Goal: Information Seeking & Learning: Learn about a topic

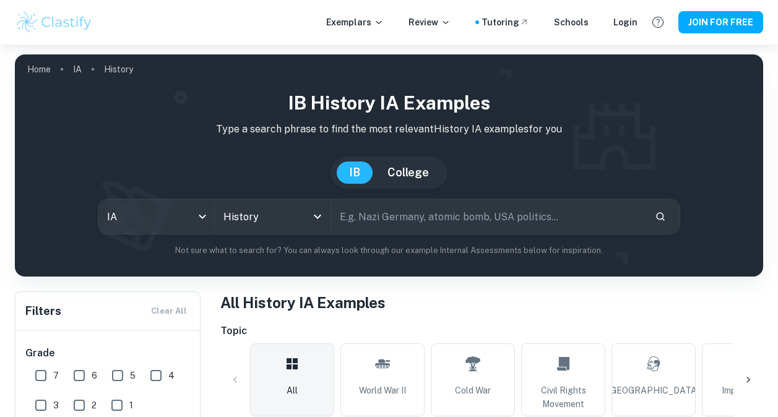
scroll to position [297, 0]
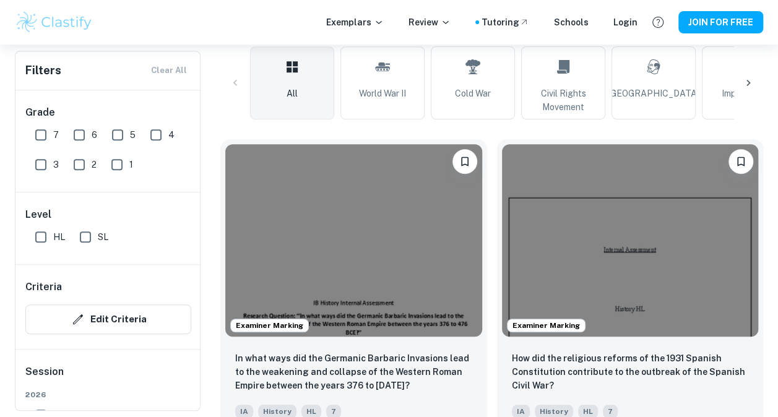
click at [410, 247] on img at bounding box center [353, 240] width 257 height 192
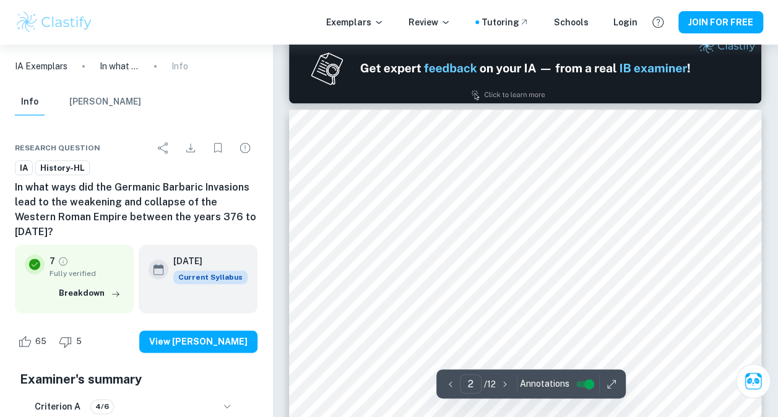
scroll to position [723, 0]
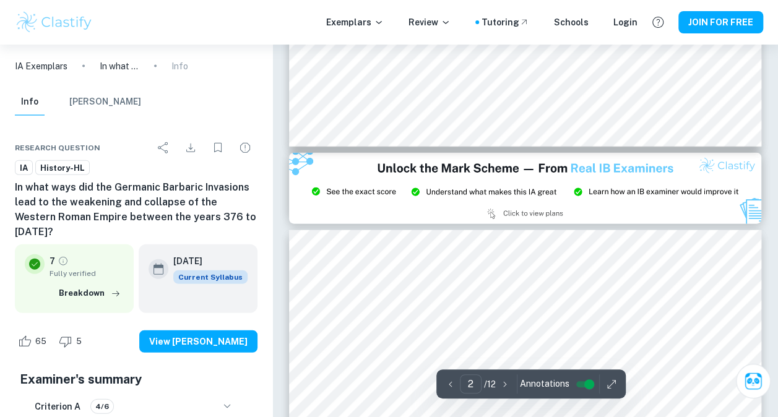
type input "3"
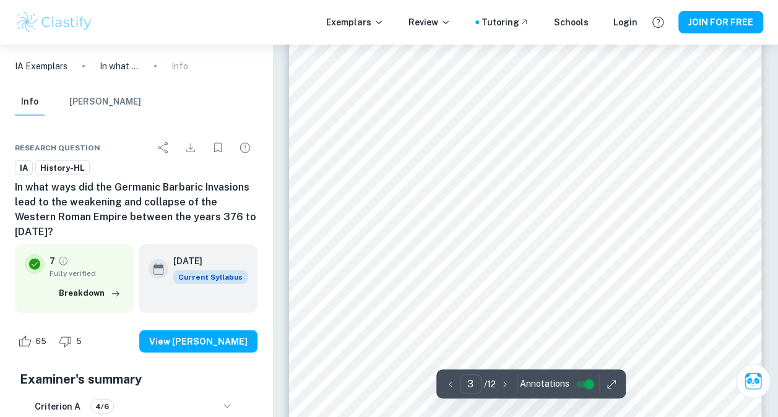
scroll to position [1542, 0]
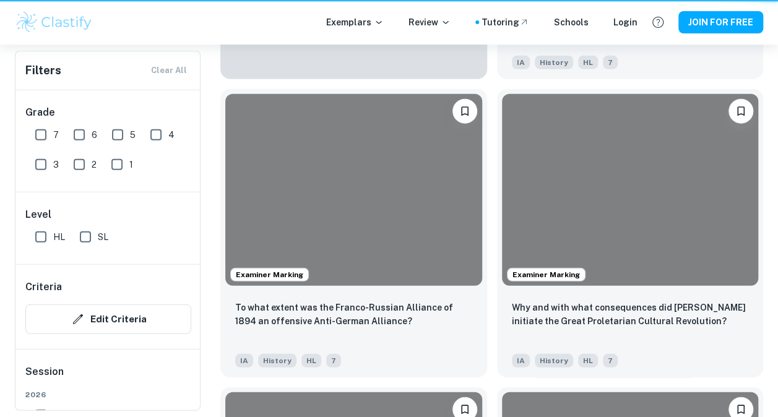
scroll to position [297, 0]
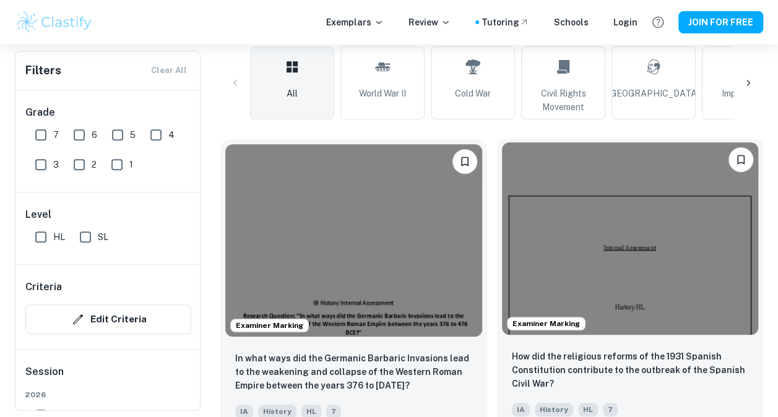
click at [610, 268] on img at bounding box center [630, 238] width 257 height 192
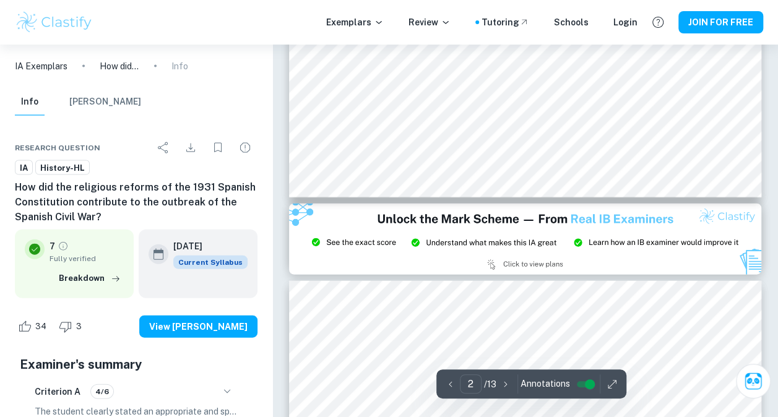
type input "3"
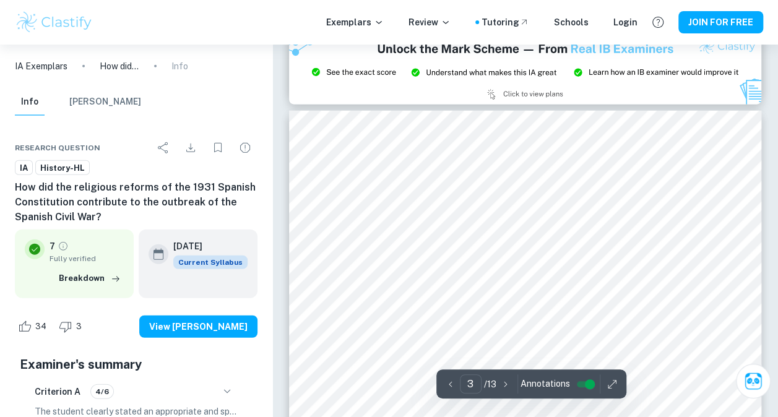
scroll to position [1457, 0]
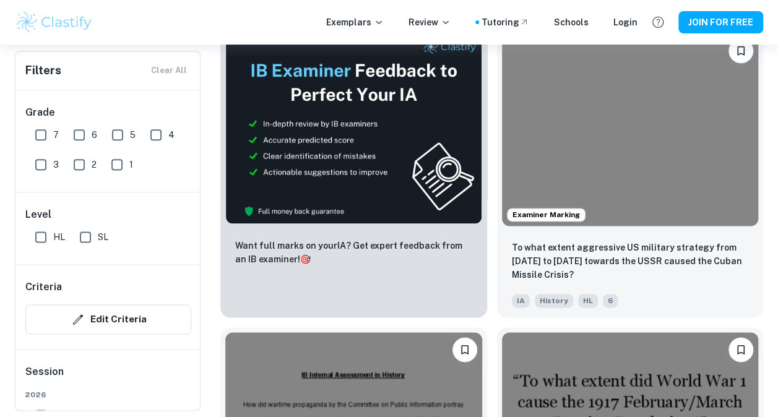
scroll to position [713, 0]
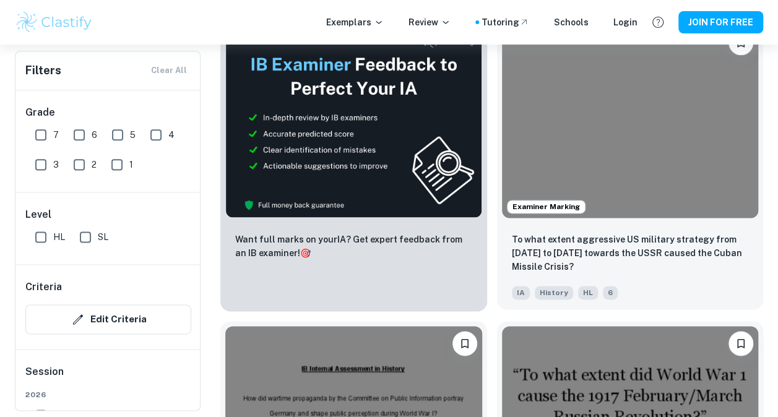
click at [600, 155] on img at bounding box center [630, 121] width 257 height 192
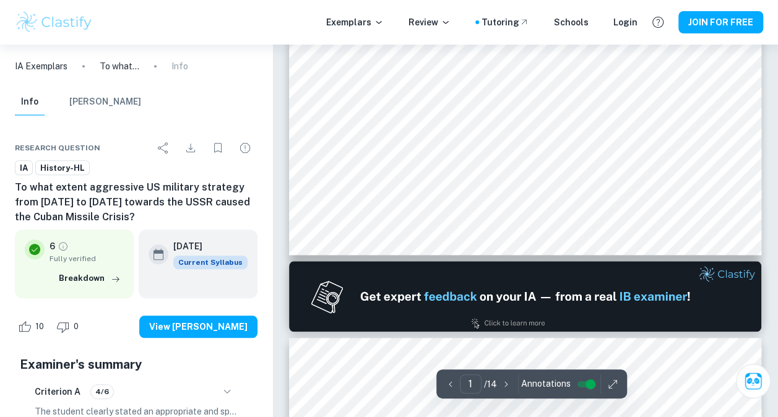
type input "2"
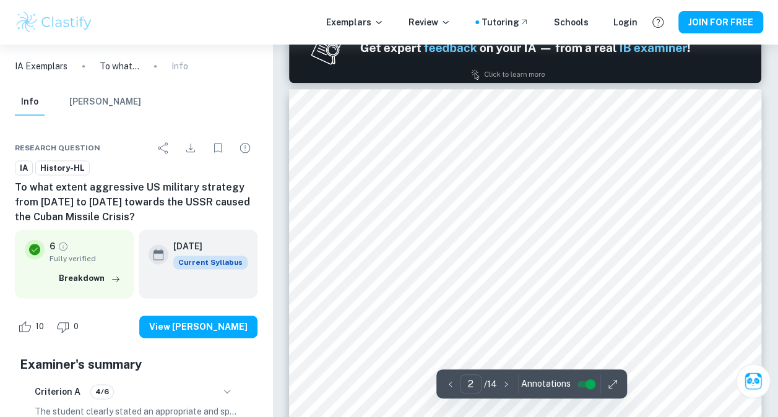
scroll to position [718, 0]
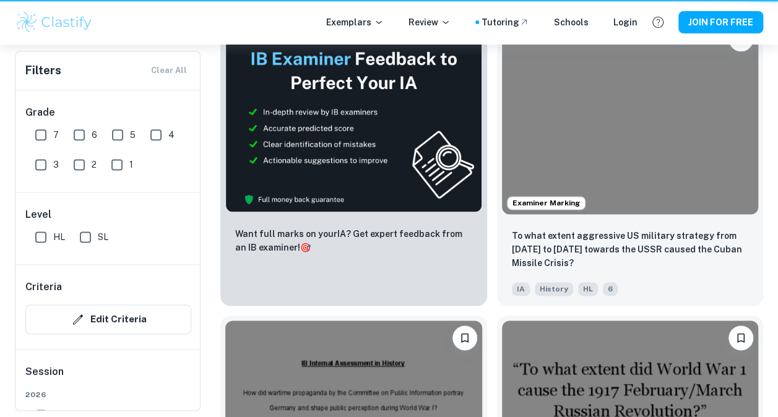
scroll to position [713, 0]
